Goal: Find specific page/section: Find specific page/section

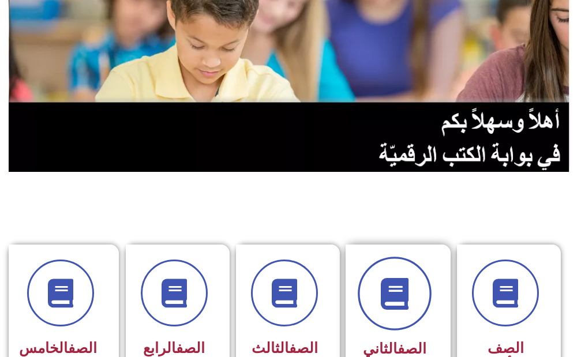
scroll to position [231, 0]
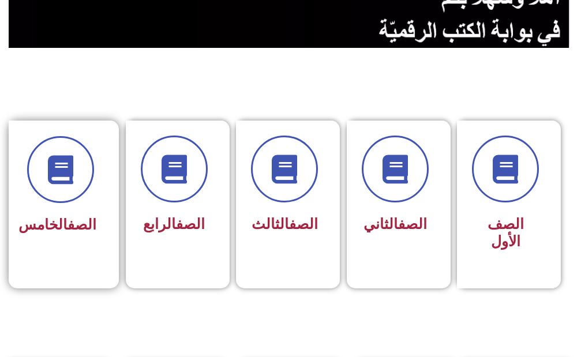
click at [91, 216] on h3 "الصف الخامس" at bounding box center [60, 224] width 72 height 17
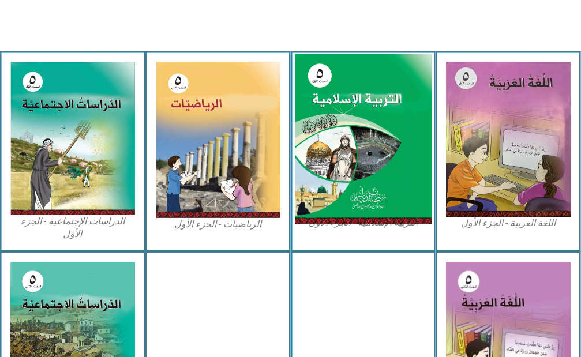
scroll to position [461, 0]
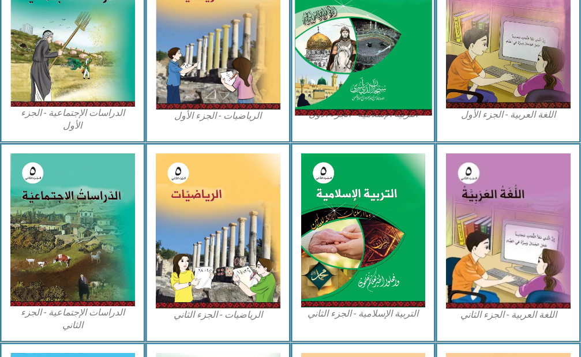
click at [356, 72] on img at bounding box center [363, 30] width 137 height 170
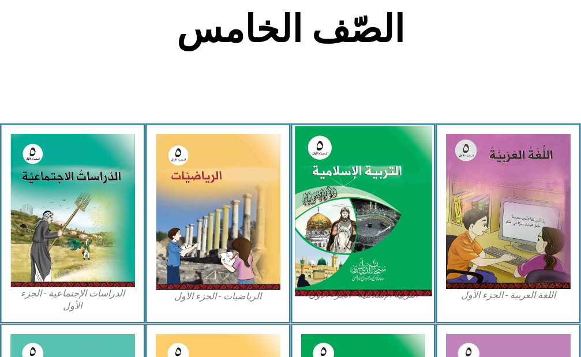
scroll to position [231, 0]
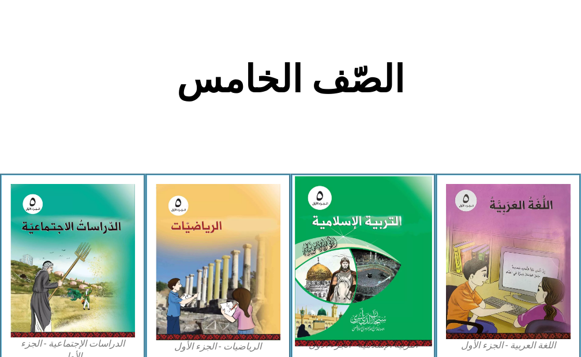
click at [364, 270] on img at bounding box center [363, 261] width 137 height 170
click at [383, 246] on img at bounding box center [363, 261] width 137 height 170
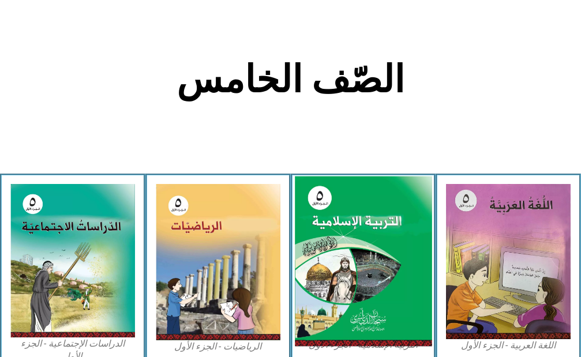
click at [391, 267] on img at bounding box center [363, 261] width 137 height 170
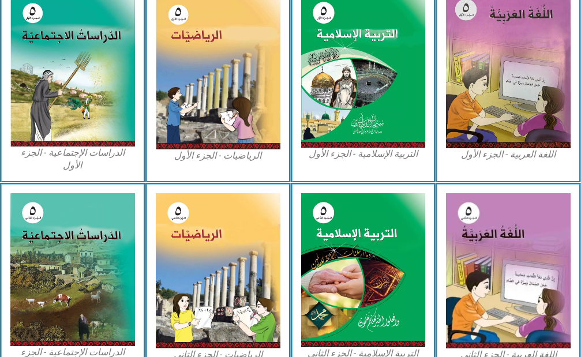
scroll to position [404, 0]
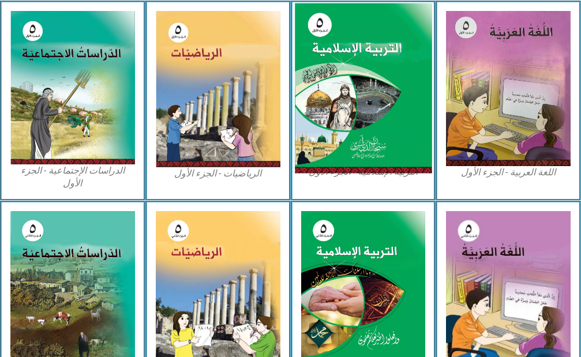
click at [416, 85] on img at bounding box center [363, 88] width 137 height 170
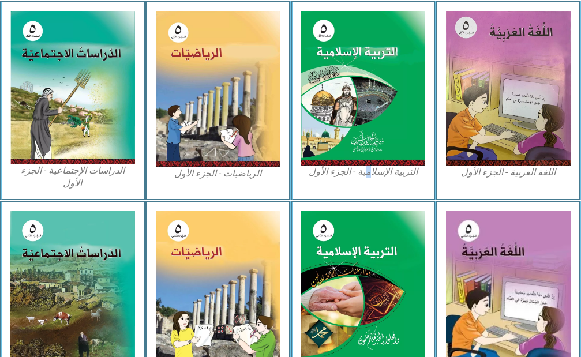
click at [367, 173] on figcaption "التربية الإسلامية - الجزء الأول" at bounding box center [363, 171] width 125 height 13
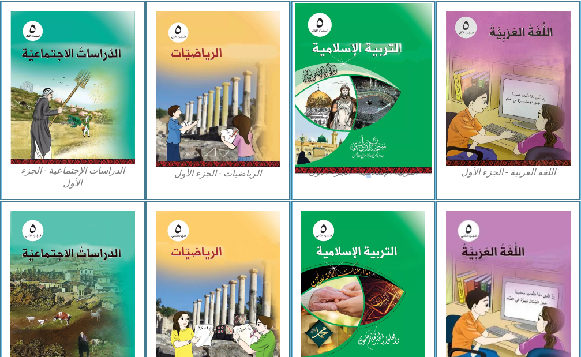
click at [377, 138] on img at bounding box center [363, 88] width 137 height 170
click at [371, 85] on img at bounding box center [363, 88] width 137 height 170
click at [370, 77] on img at bounding box center [363, 88] width 137 height 170
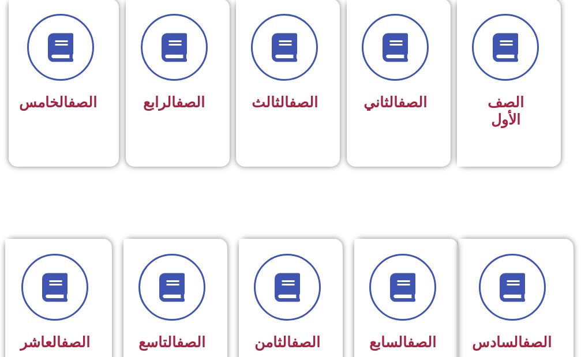
scroll to position [346, 0]
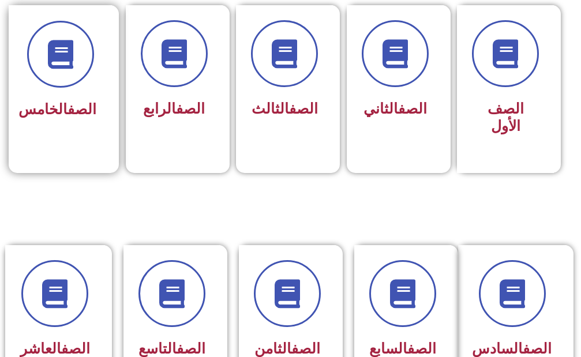
click at [63, 118] on span "الصف الخامس" at bounding box center [57, 109] width 78 height 17
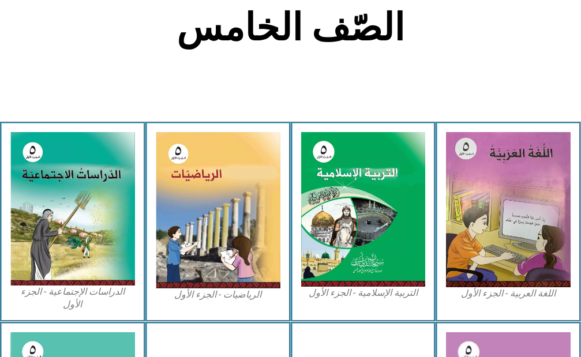
scroll to position [288, 0]
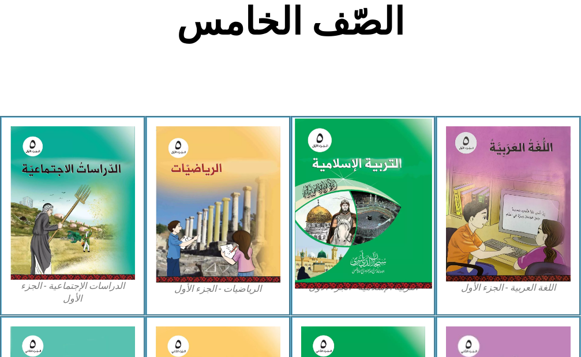
click at [389, 221] on img at bounding box center [363, 203] width 137 height 170
click at [389, 216] on img at bounding box center [363, 203] width 137 height 170
click at [402, 256] on img at bounding box center [363, 203] width 137 height 170
drag, startPoint x: 402, startPoint y: 256, endPoint x: 388, endPoint y: 266, distance: 18.2
click at [401, 256] on img at bounding box center [363, 203] width 137 height 170
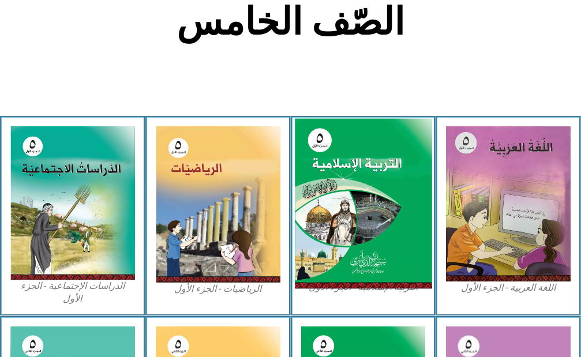
click at [385, 268] on img at bounding box center [363, 203] width 137 height 170
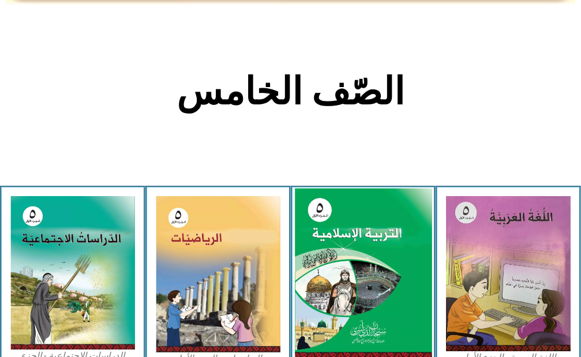
scroll to position [215, 0]
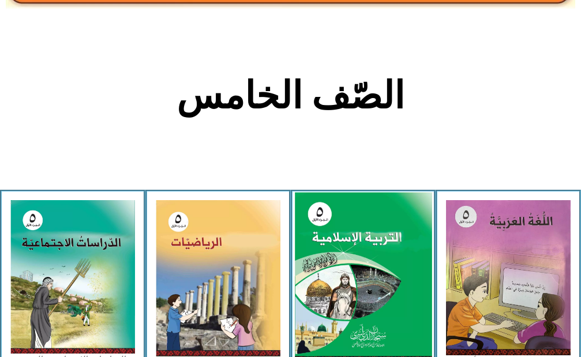
click at [354, 258] on img at bounding box center [363, 277] width 137 height 170
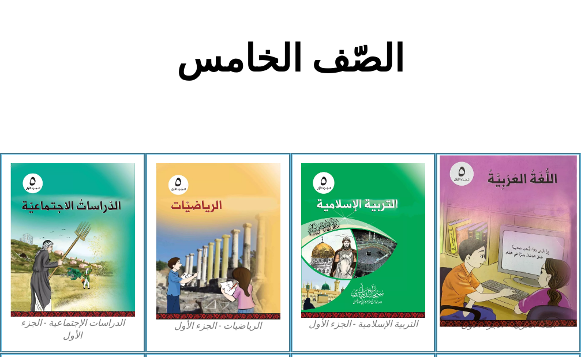
scroll to position [272, 0]
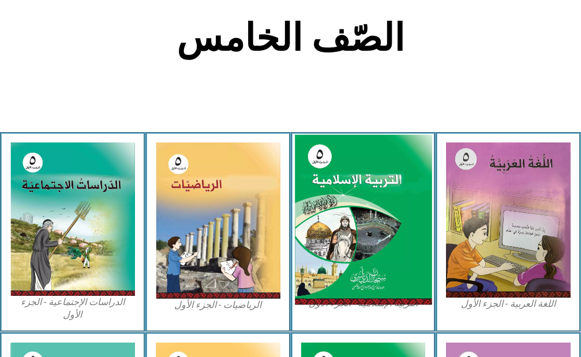
click at [385, 298] on img at bounding box center [363, 219] width 137 height 170
click at [385, 296] on img at bounding box center [363, 219] width 137 height 170
click at [385, 294] on img at bounding box center [363, 219] width 137 height 170
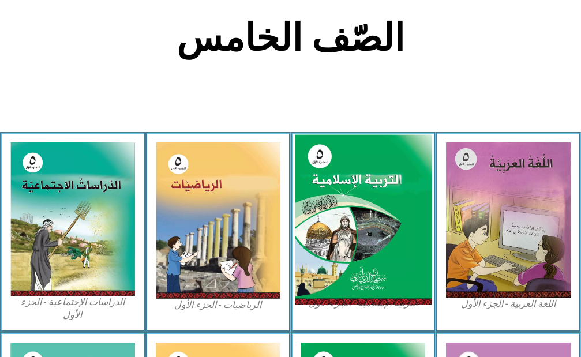
click at [385, 294] on img at bounding box center [363, 219] width 137 height 170
click at [386, 294] on img at bounding box center [363, 219] width 137 height 170
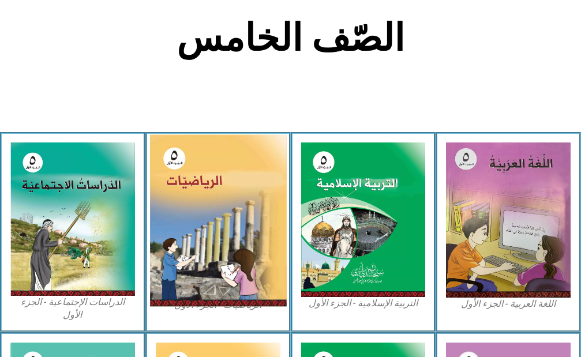
click at [195, 192] on img at bounding box center [217, 220] width 137 height 172
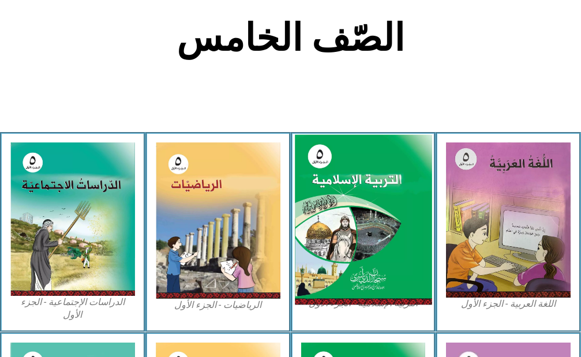
click at [390, 249] on img at bounding box center [363, 219] width 137 height 170
click at [381, 221] on img at bounding box center [363, 219] width 137 height 170
click at [346, 220] on img at bounding box center [363, 219] width 137 height 170
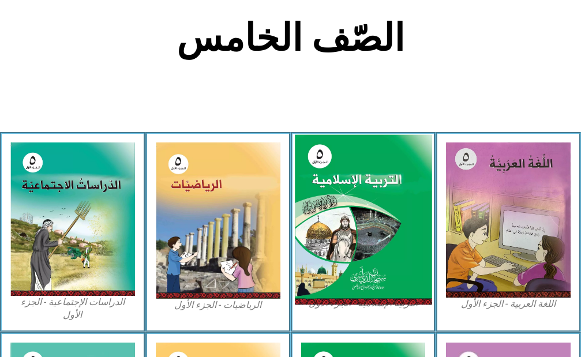
click at [346, 220] on img at bounding box center [363, 219] width 137 height 170
click at [362, 227] on img at bounding box center [363, 219] width 137 height 170
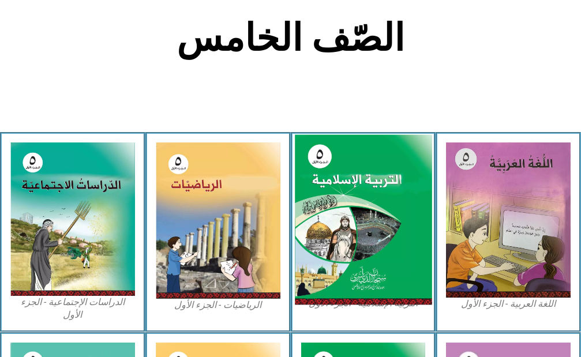
click at [413, 284] on img at bounding box center [363, 219] width 137 height 170
click at [345, 163] on img at bounding box center [363, 219] width 137 height 170
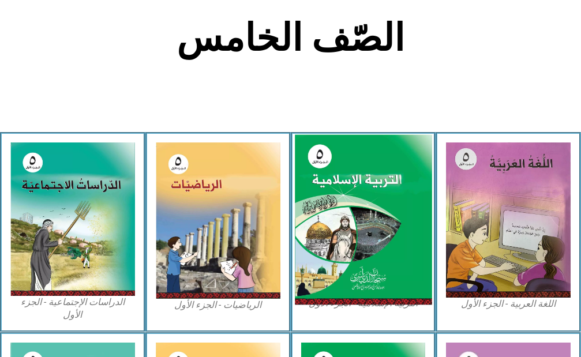
click at [328, 145] on img at bounding box center [363, 219] width 137 height 170
click at [347, 207] on img at bounding box center [363, 219] width 137 height 170
click at [400, 280] on img at bounding box center [363, 219] width 137 height 170
